Goal: Task Accomplishment & Management: Manage account settings

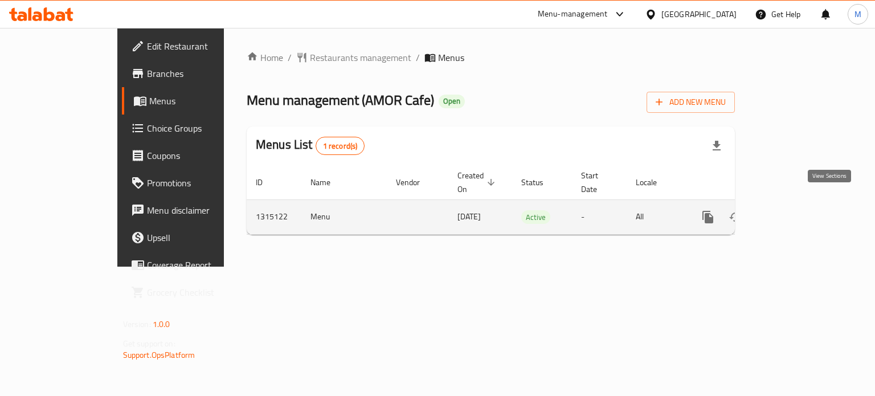
click at [797, 210] on icon "enhanced table" at bounding box center [790, 217] width 14 height 14
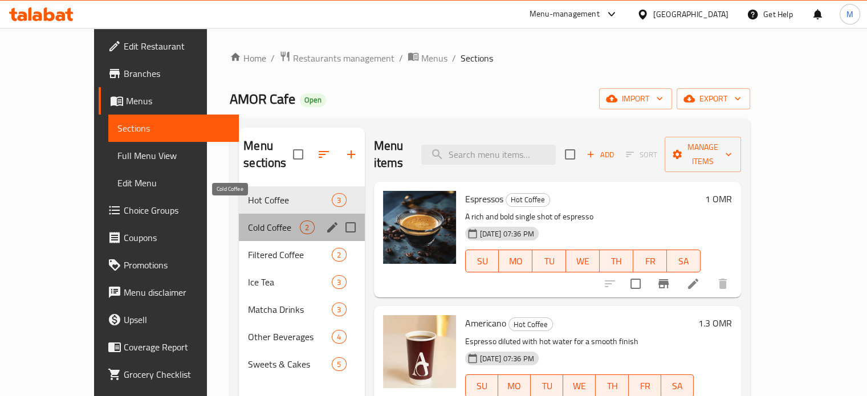
click at [248, 221] on span "Cold Coffee" at bounding box center [274, 228] width 52 height 14
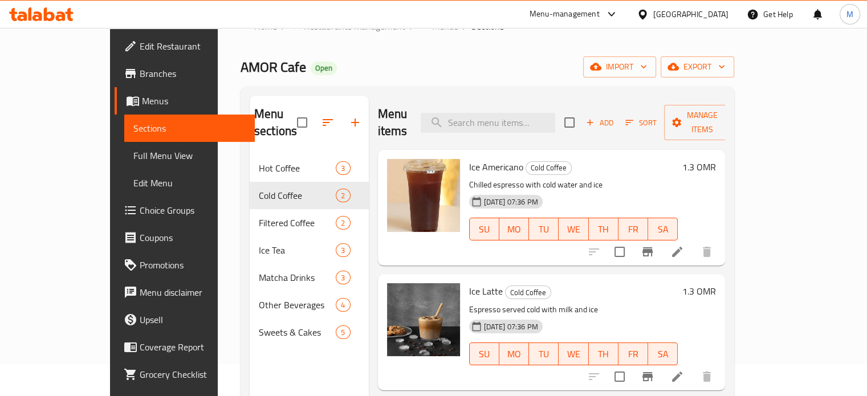
scroll to position [160, 0]
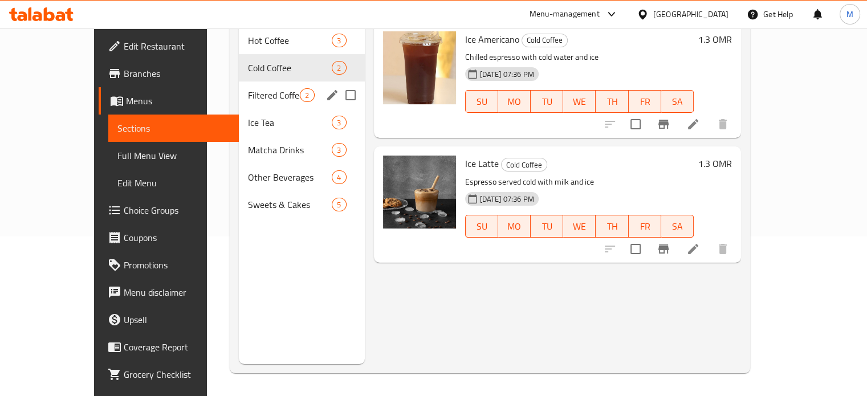
click at [239, 85] on div "Filtered Coffee 2" at bounding box center [301, 94] width 125 height 27
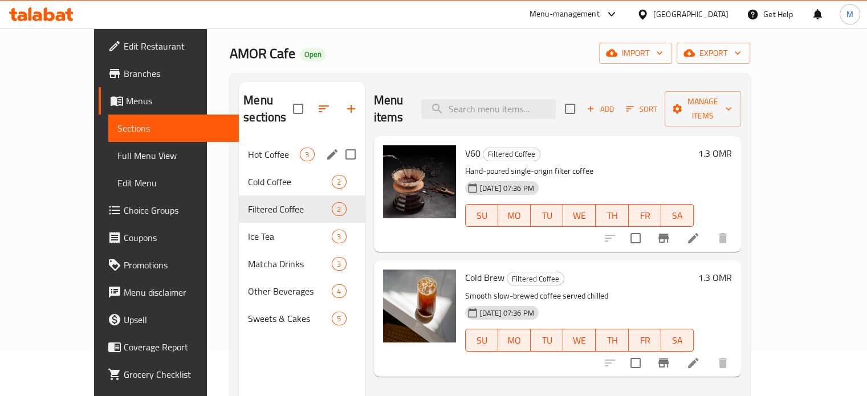
scroll to position [114, 0]
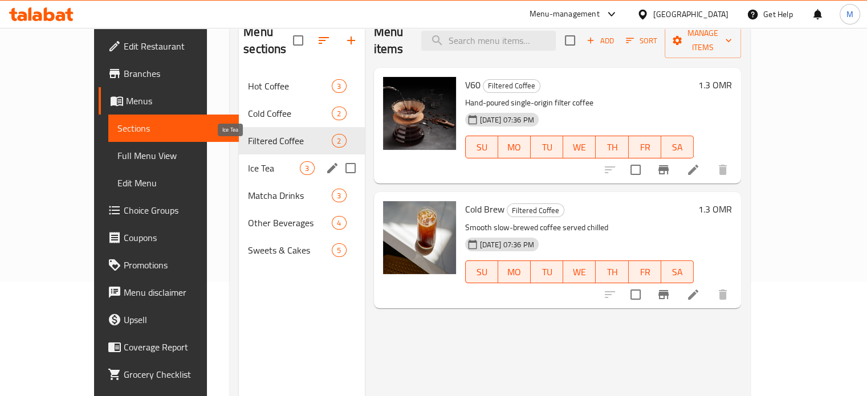
click at [248, 161] on span "Ice Tea" at bounding box center [274, 168] width 52 height 14
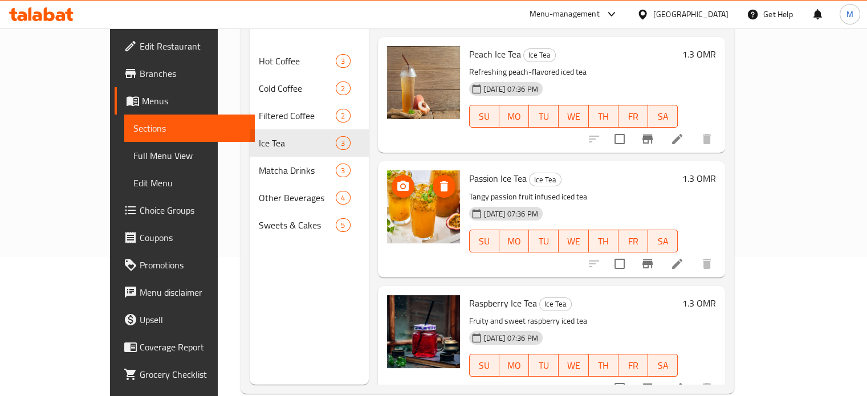
scroll to position [160, 0]
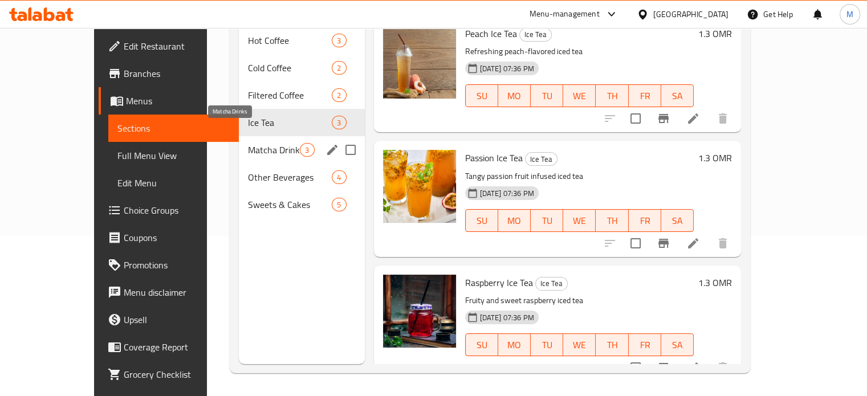
click at [248, 143] on span "Matcha Drinks" at bounding box center [274, 150] width 52 height 14
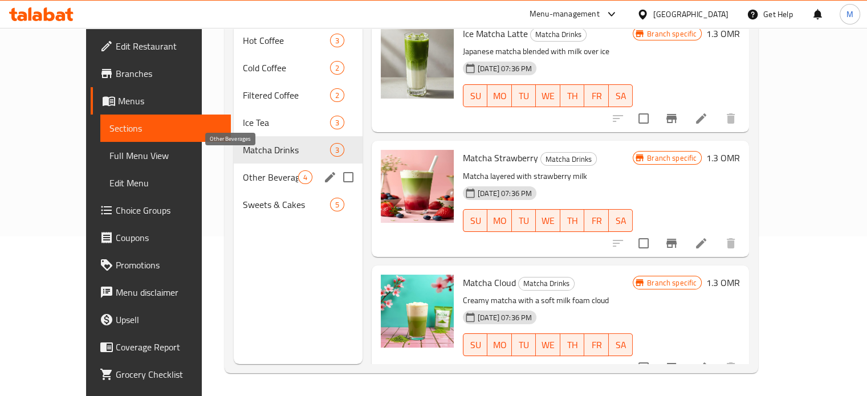
click at [243, 170] on span "Other Beverages" at bounding box center [270, 177] width 55 height 14
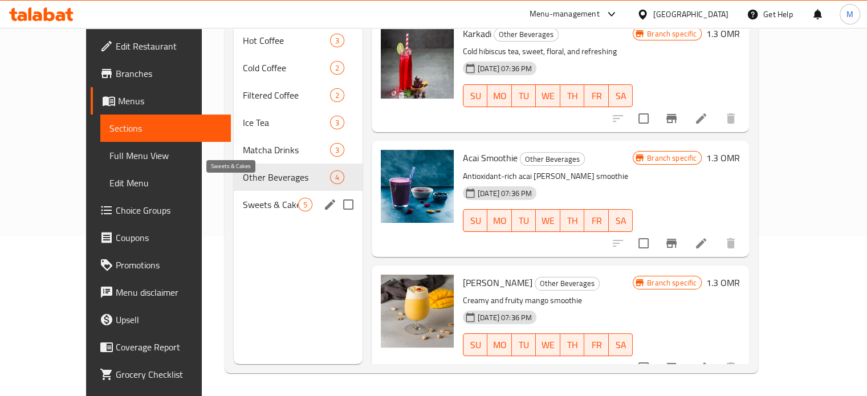
click at [243, 198] on span "Sweets & Cakes" at bounding box center [270, 205] width 55 height 14
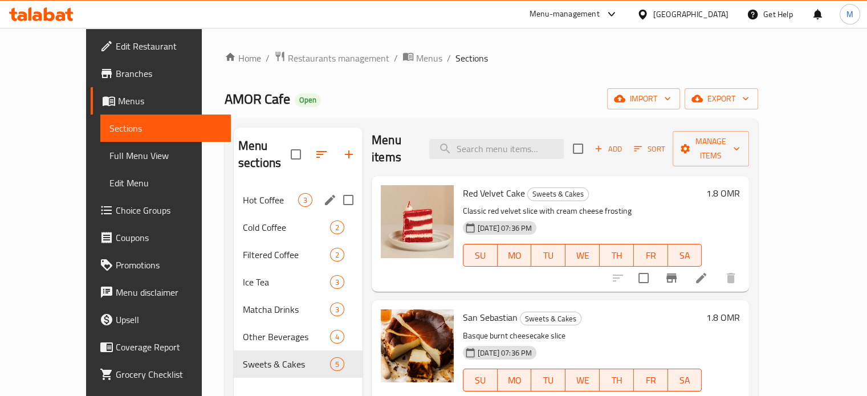
click at [243, 191] on div "Hot Coffee 3" at bounding box center [298, 199] width 129 height 27
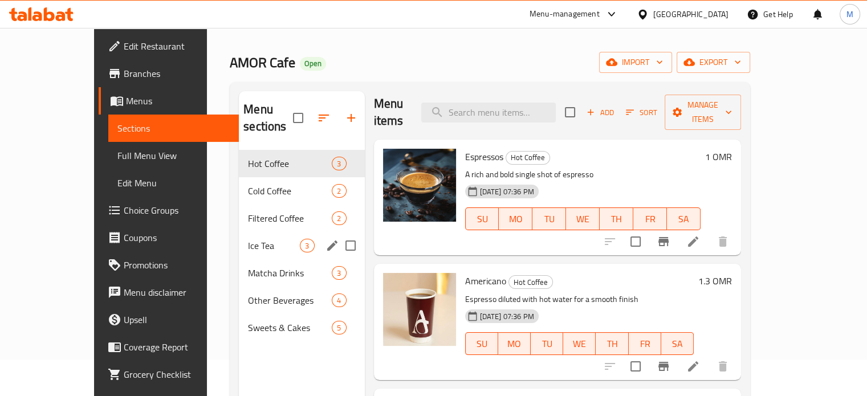
scroll to position [57, 0]
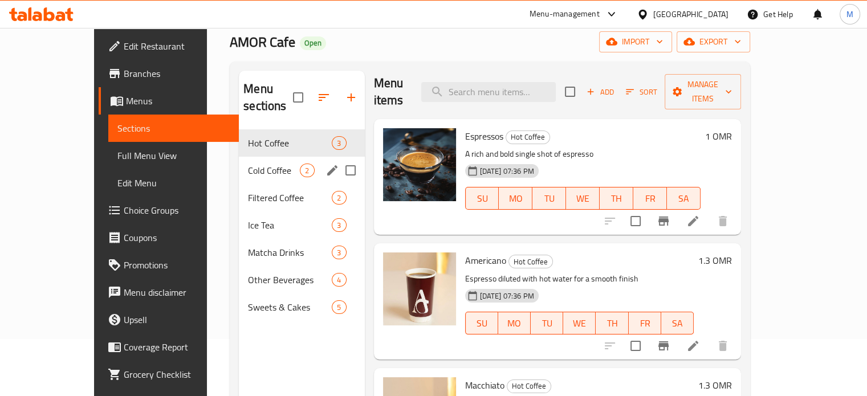
click at [239, 157] on div "Cold Coffee 2" at bounding box center [301, 170] width 125 height 27
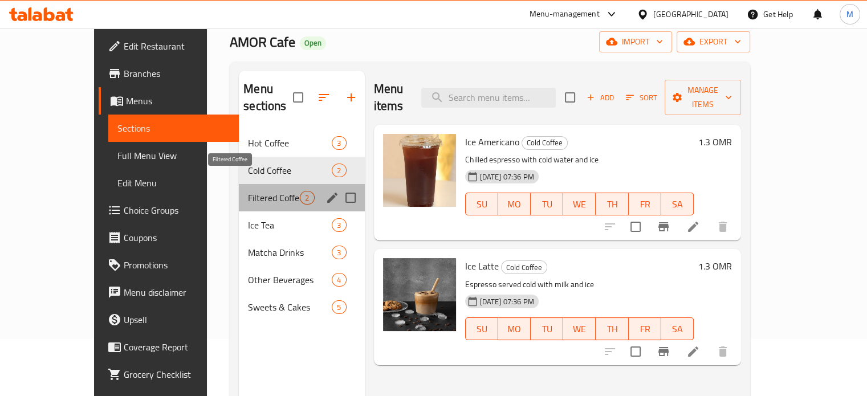
click at [270, 191] on span "Filtered Coffee" at bounding box center [274, 198] width 52 height 14
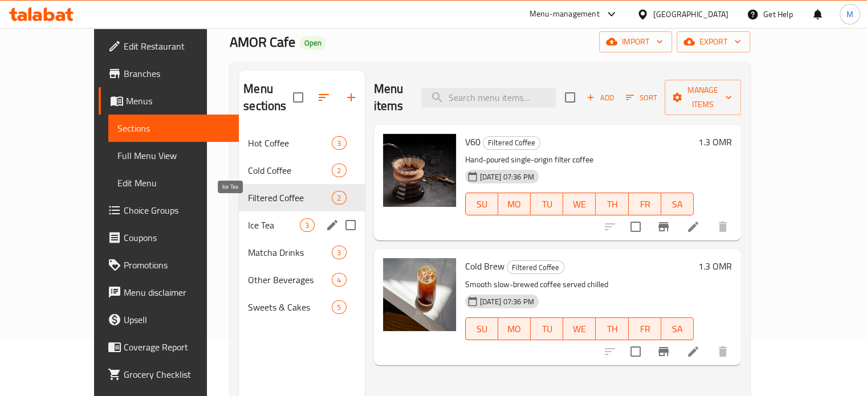
click at [248, 218] on span "Ice Tea" at bounding box center [274, 225] width 52 height 14
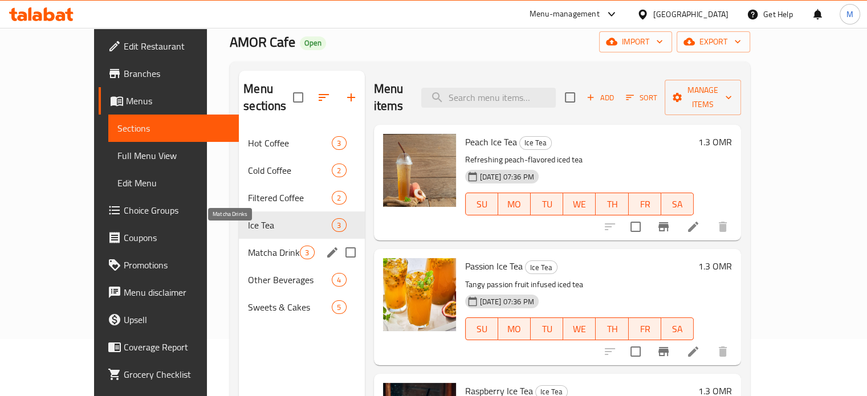
click at [250, 246] on span "Matcha Drinks" at bounding box center [274, 253] width 52 height 14
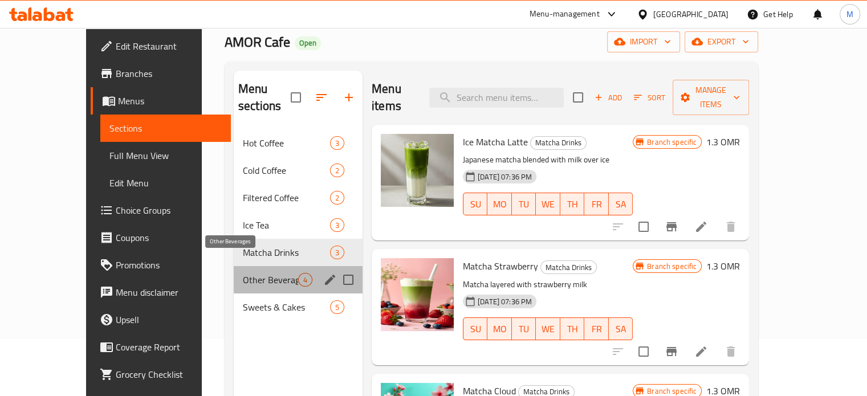
click at [252, 273] on span "Other Beverages" at bounding box center [270, 280] width 55 height 14
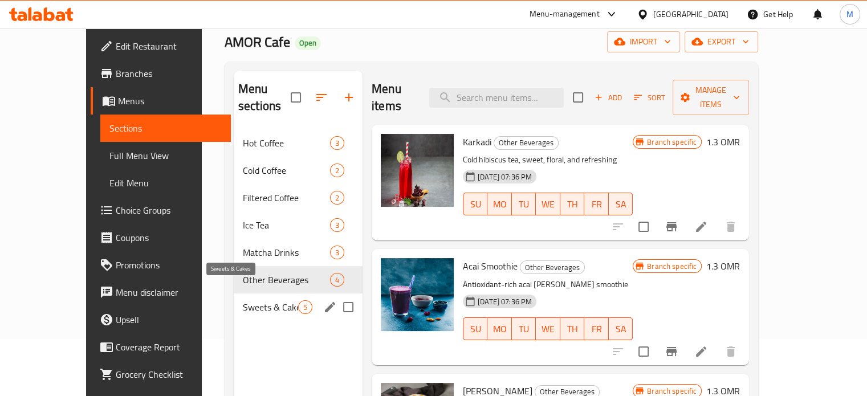
click at [263, 300] on span "Sweets & Cakes" at bounding box center [270, 307] width 55 height 14
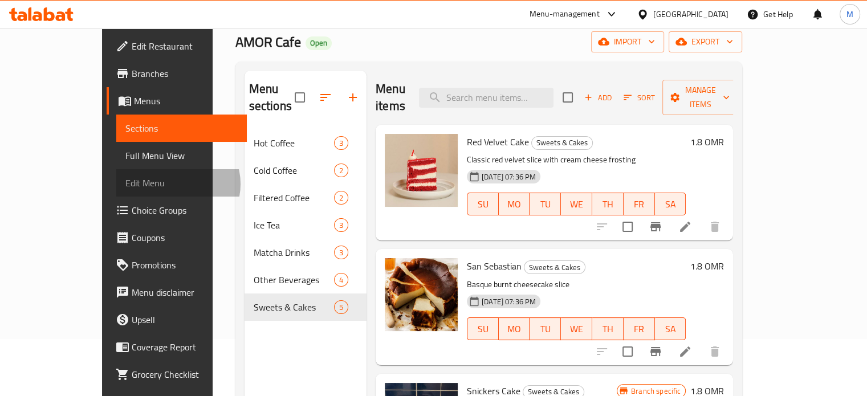
click at [125, 184] on span "Edit Menu" at bounding box center [181, 183] width 112 height 14
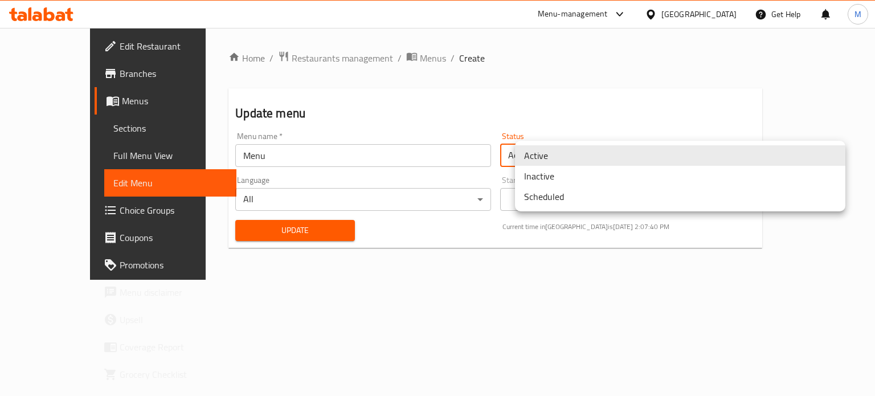
click at [835, 157] on body "​ Menu-management [GEOGRAPHIC_DATA] Get Help M Edit Restaurant Branches Menus S…" at bounding box center [437, 212] width 875 height 368
click at [835, 157] on li "Active" at bounding box center [680, 155] width 330 height 21
click at [835, 157] on body "​ Menu-management [GEOGRAPHIC_DATA] Get Help M Edit Restaurant Branches Menus S…" at bounding box center [437, 212] width 875 height 368
click at [645, 84] on div at bounding box center [437, 198] width 875 height 396
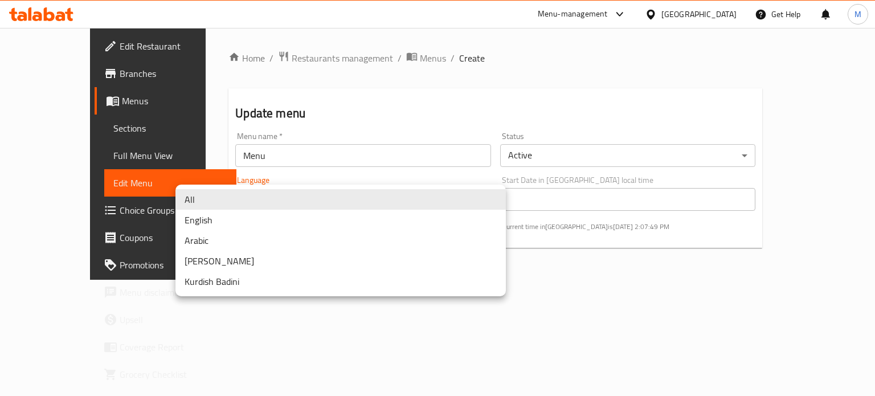
click at [496, 202] on body "​ Menu-management [GEOGRAPHIC_DATA] Get Help M Edit Restaurant Branches Menus S…" at bounding box center [437, 212] width 875 height 368
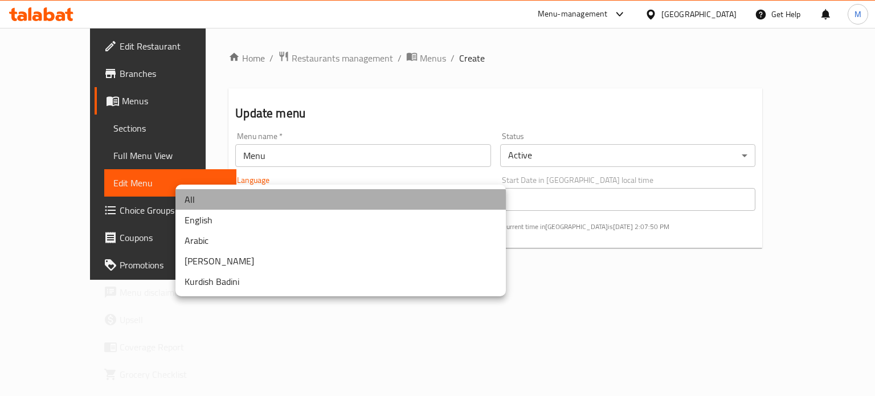
click at [496, 202] on li "All" at bounding box center [340, 199] width 330 height 21
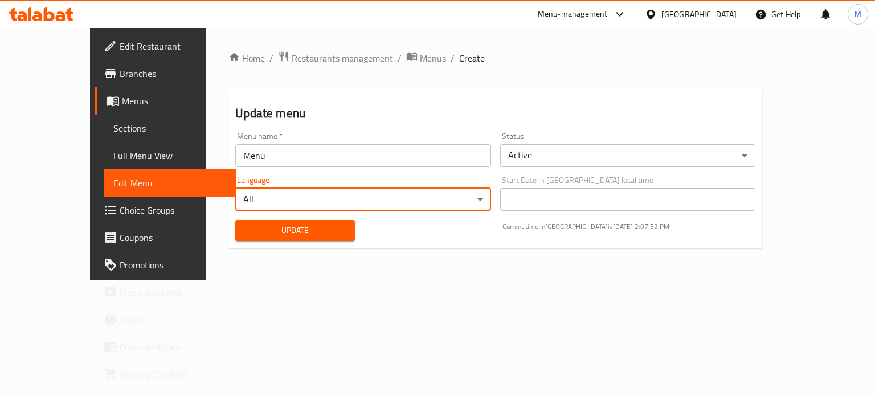
click at [498, 280] on div "Home / Restaurants management / Menus / Create Update menu Menu name   * Menu M…" at bounding box center [495, 154] width 579 height 252
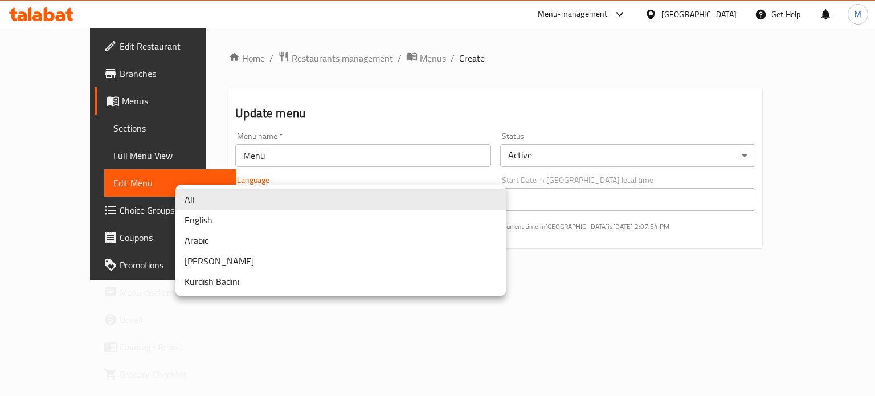
click at [497, 196] on body "​ Menu-management [GEOGRAPHIC_DATA] Get Help M Edit Restaurant Branches Menus S…" at bounding box center [437, 212] width 875 height 368
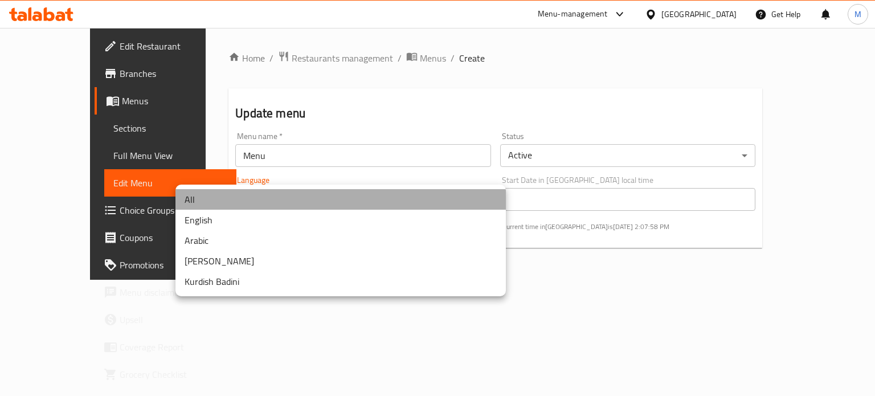
click at [496, 196] on li "All" at bounding box center [340, 199] width 330 height 21
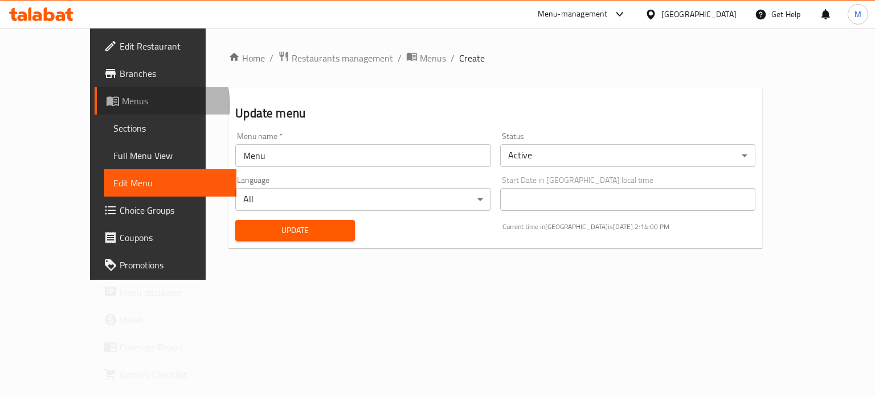
click at [122, 105] on span "Menus" at bounding box center [174, 101] width 105 height 14
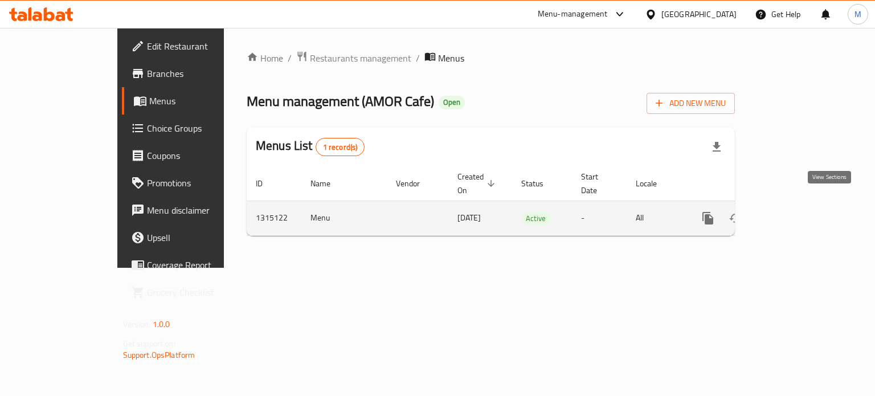
click at [804, 206] on link "enhanced table" at bounding box center [790, 218] width 27 height 27
